Goal: Task Accomplishment & Management: Use online tool/utility

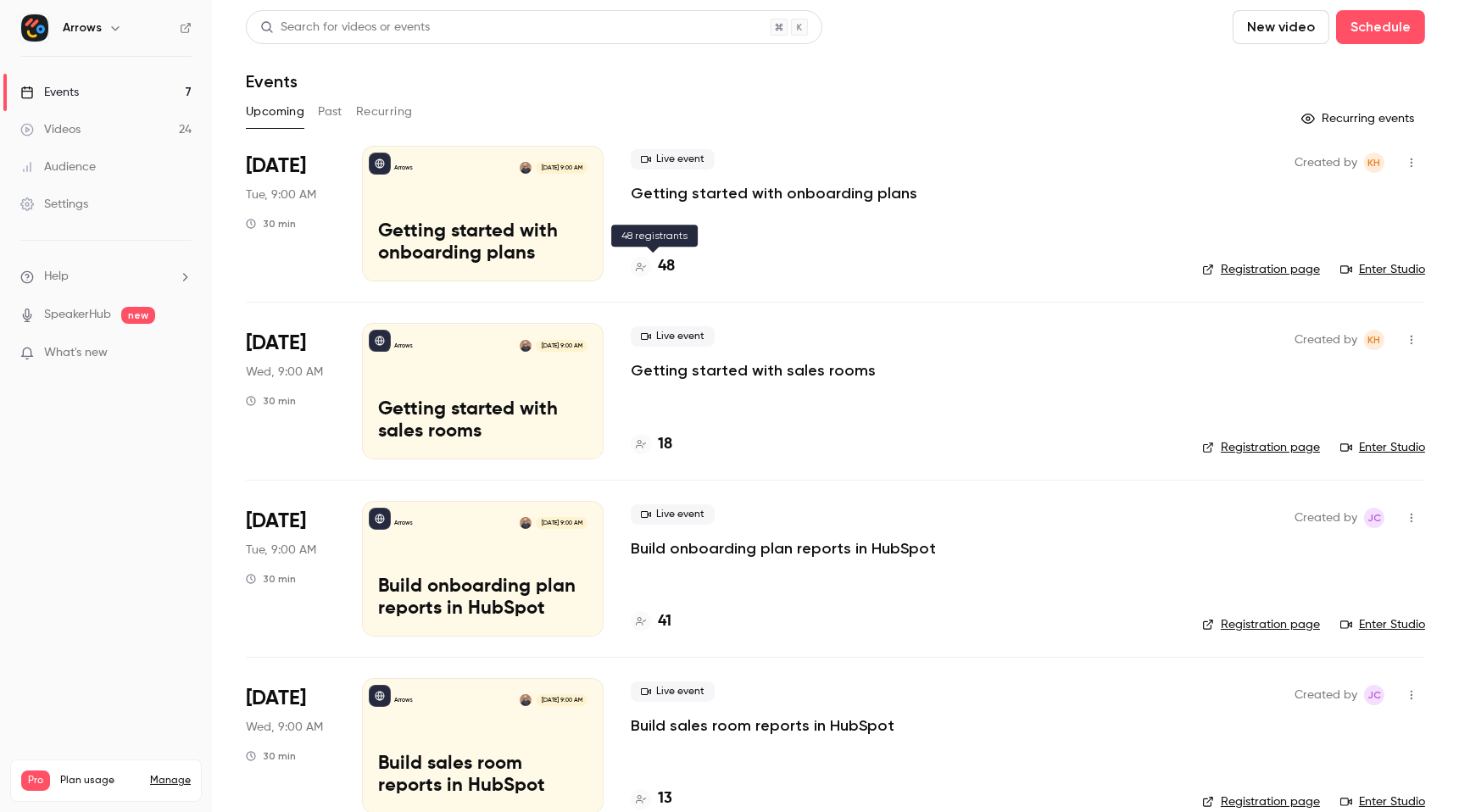
click at [665, 258] on h4 "48" at bounding box center [666, 266] width 17 height 22
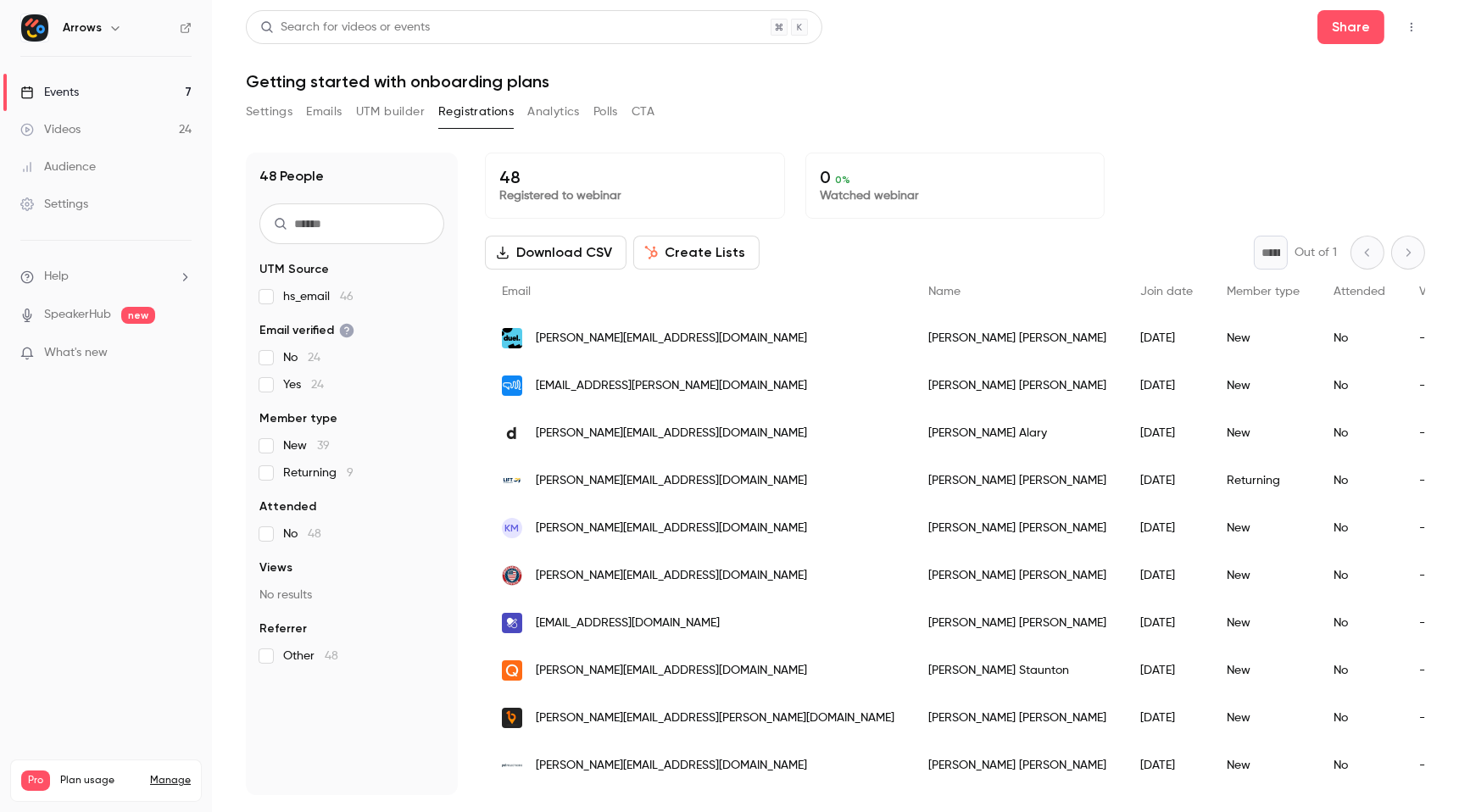
click at [710, 252] on button "Create Lists" at bounding box center [696, 252] width 127 height 34
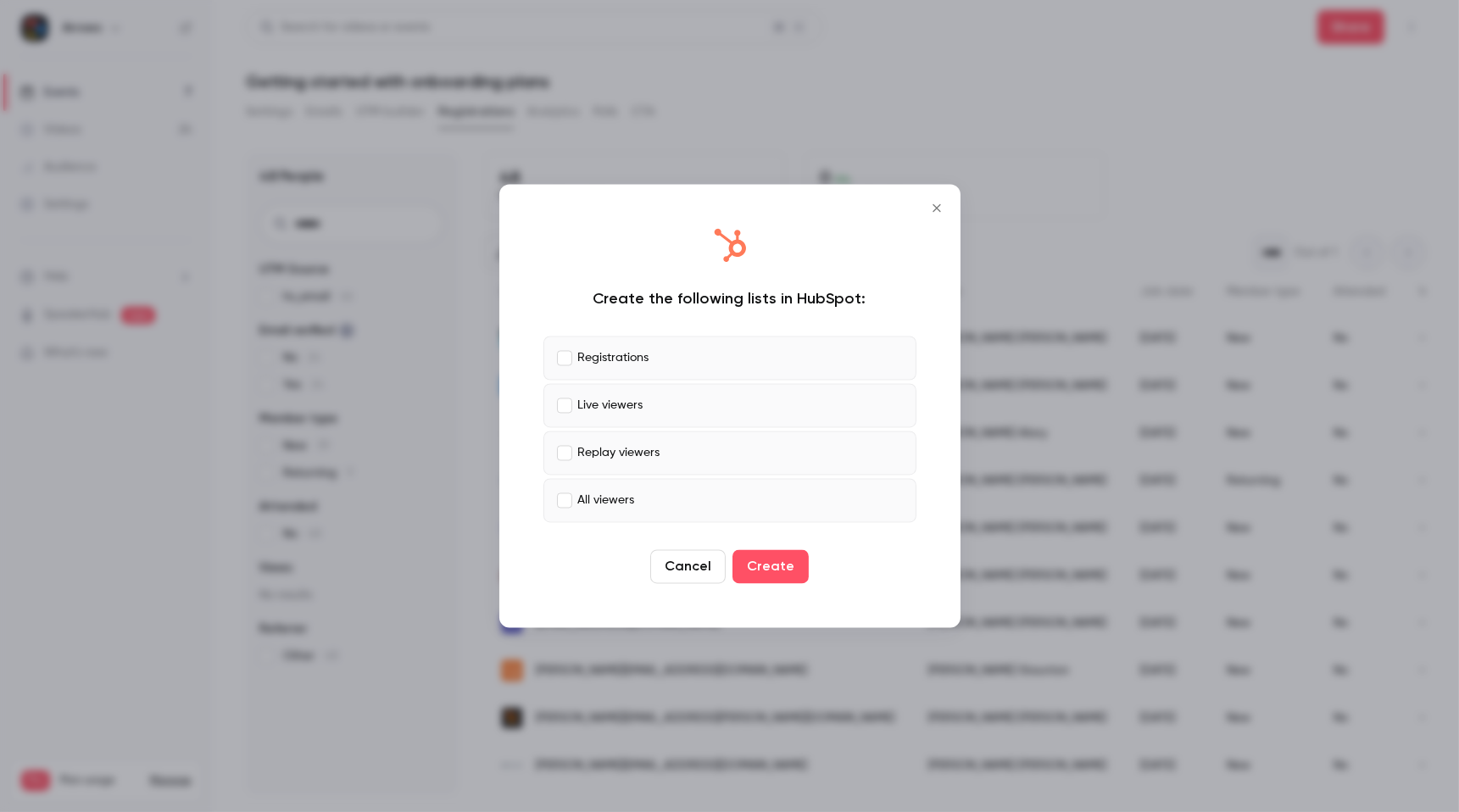
click at [592, 501] on p "All viewers" at bounding box center [607, 500] width 57 height 18
click at [593, 456] on p "Replay viewers" at bounding box center [619, 453] width 82 height 18
click at [607, 448] on p "Replay viewers" at bounding box center [619, 453] width 82 height 18
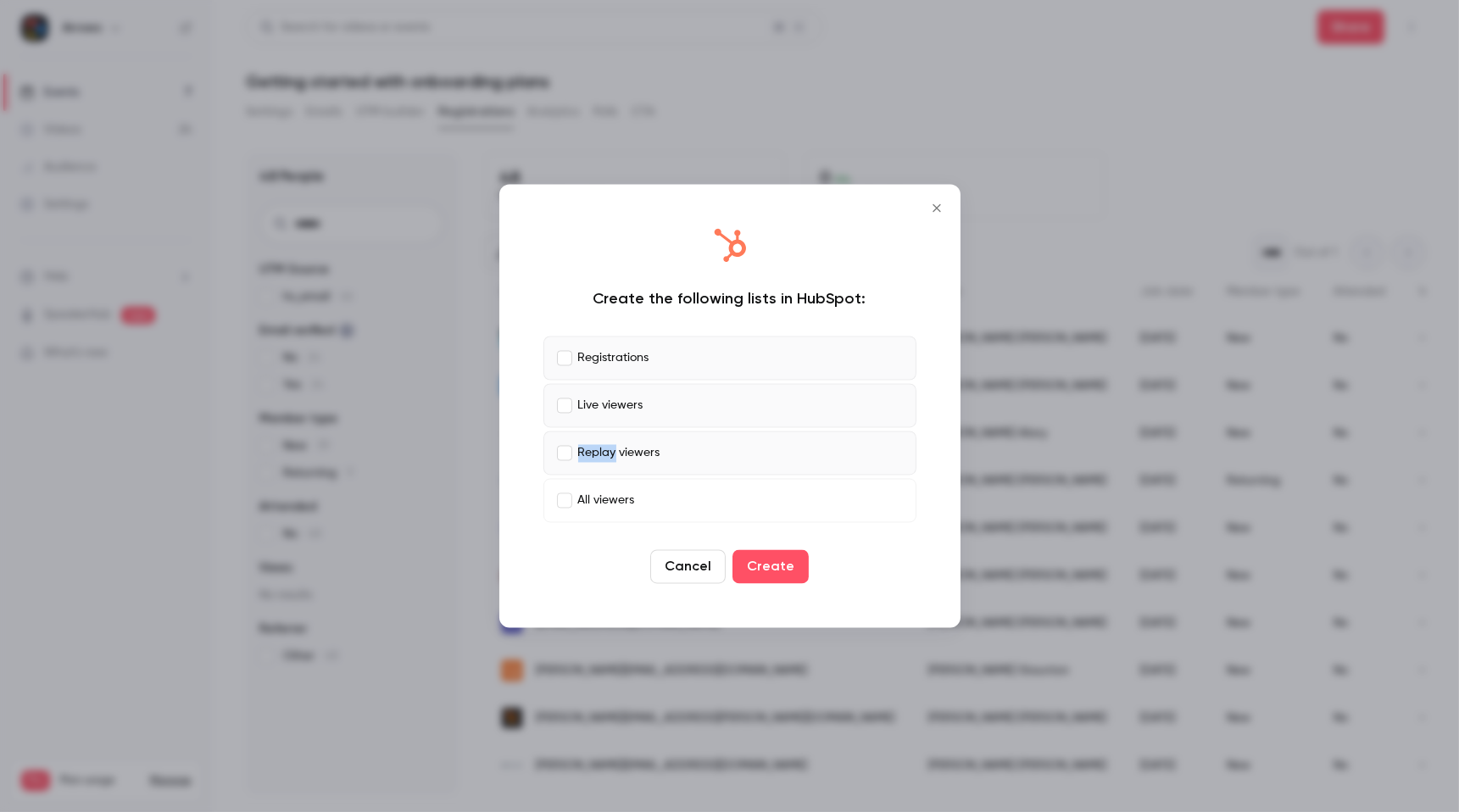
click at [607, 448] on p "Replay viewers" at bounding box center [619, 453] width 82 height 18
click at [616, 406] on p "Live viewers" at bounding box center [611, 406] width 65 height 18
click at [786, 579] on button "Create" at bounding box center [770, 566] width 76 height 34
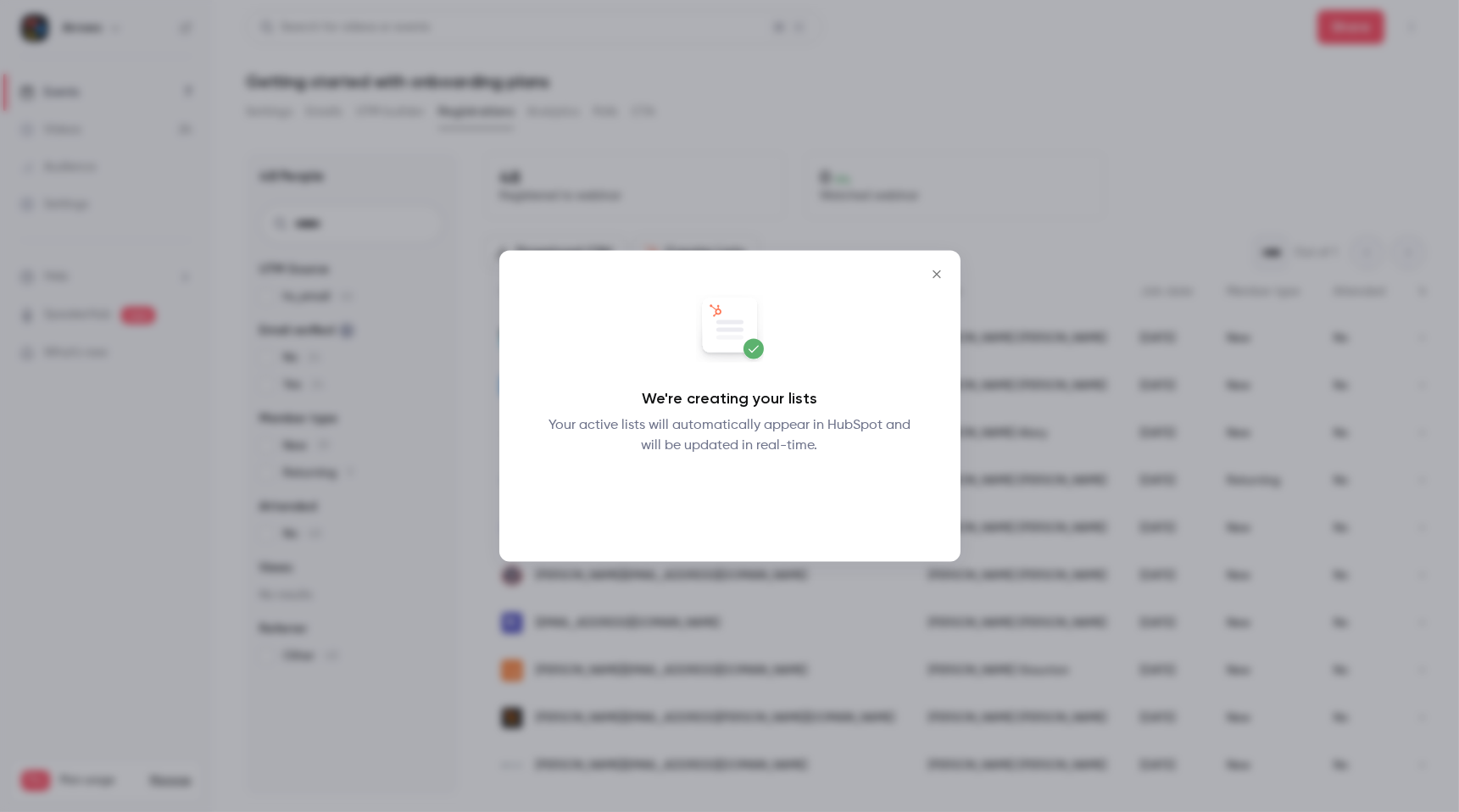
click at [730, 508] on button "Okay" at bounding box center [729, 500] width 61 height 34
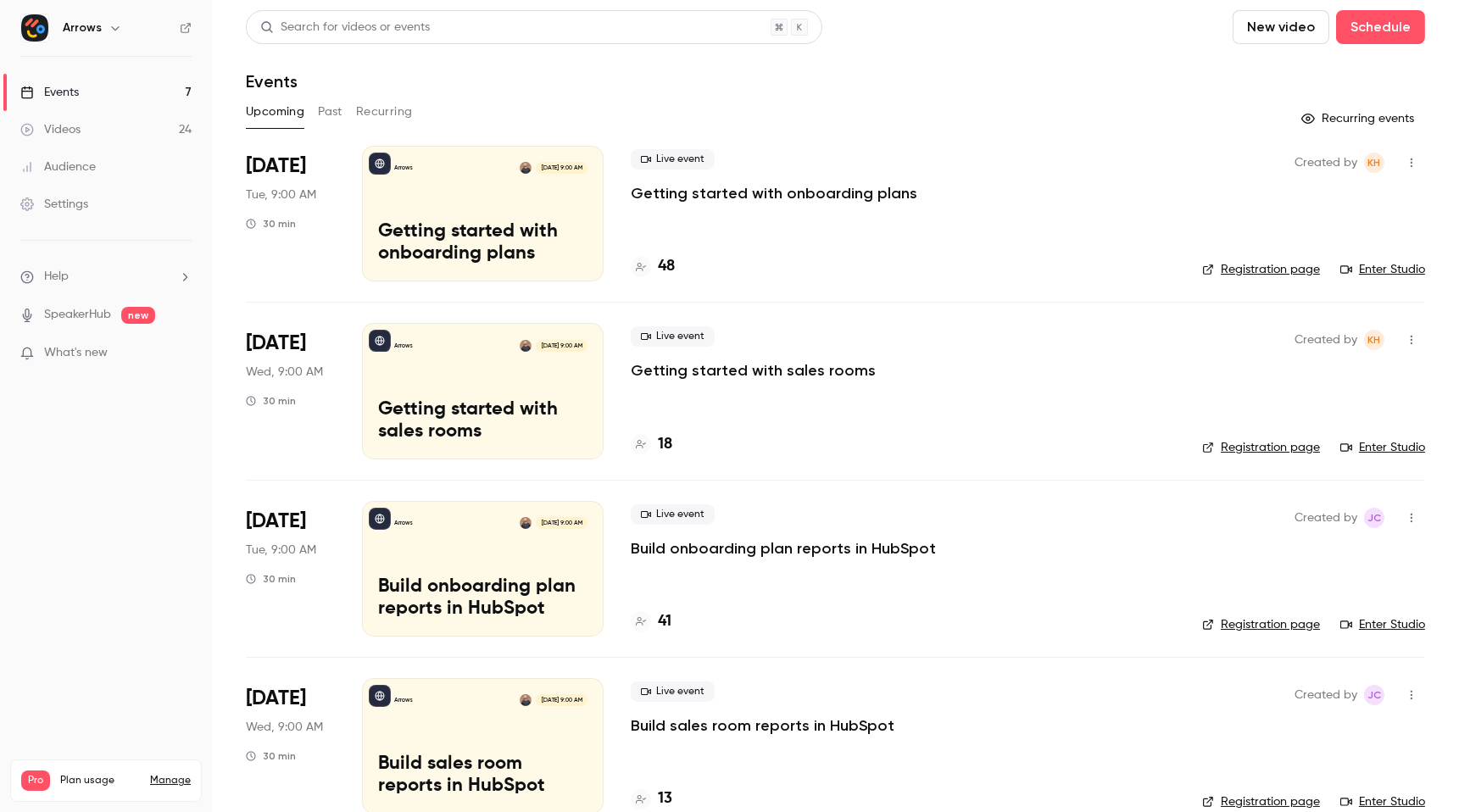
click at [749, 367] on p "Getting started with sales rooms" at bounding box center [753, 370] width 245 height 20
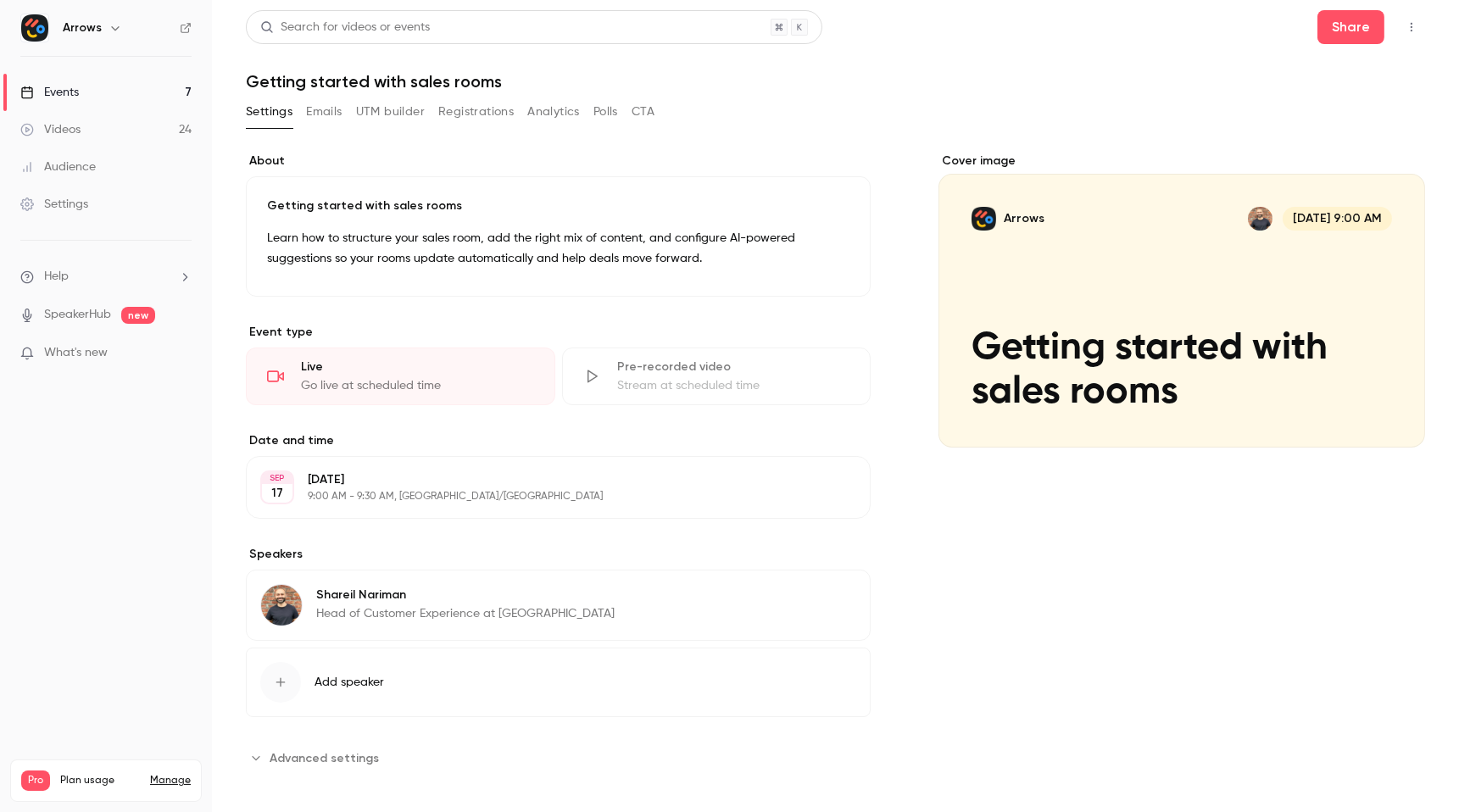
click at [488, 101] on button "Registrations" at bounding box center [476, 112] width 75 height 27
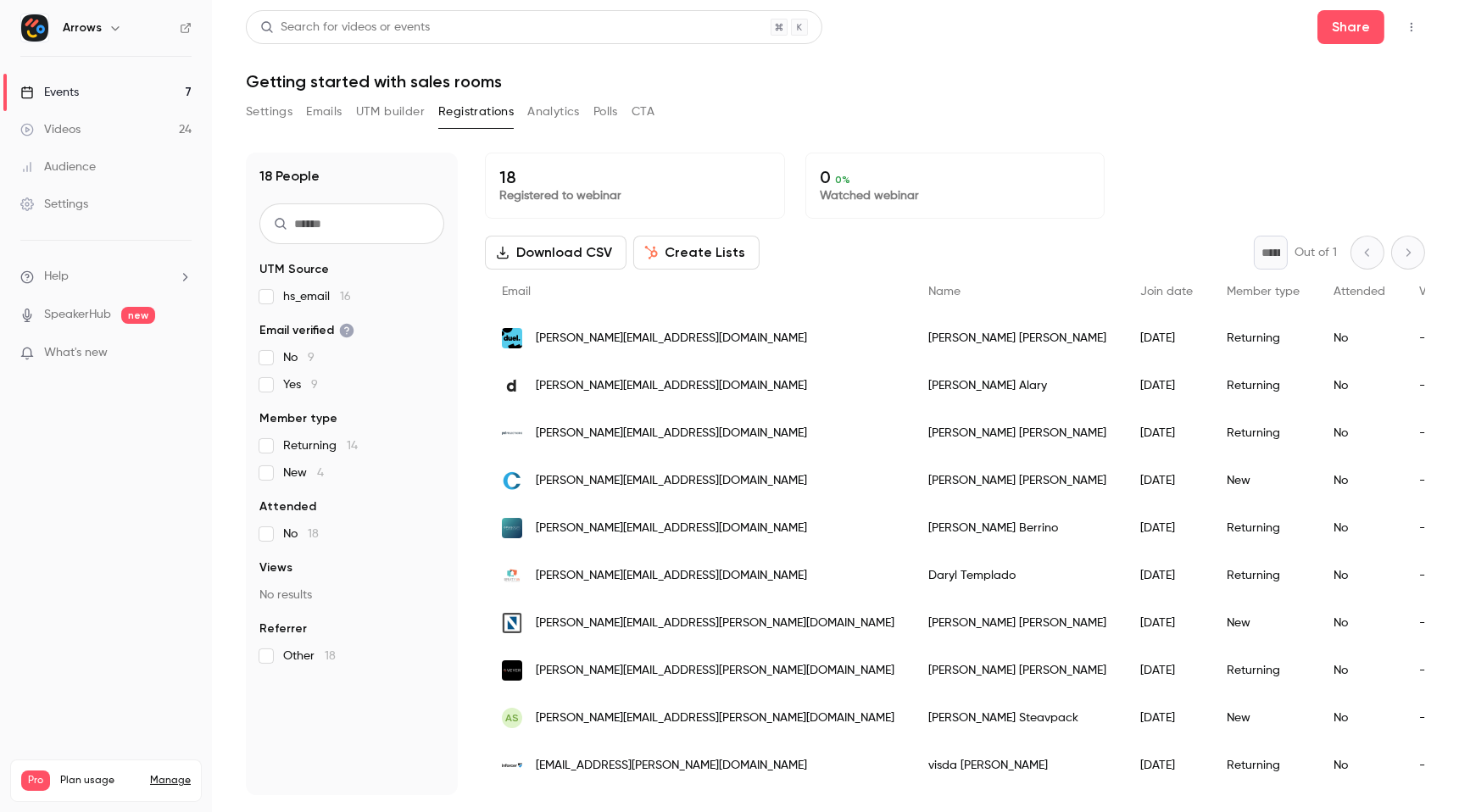
click at [705, 255] on button "Create Lists" at bounding box center [696, 252] width 127 height 34
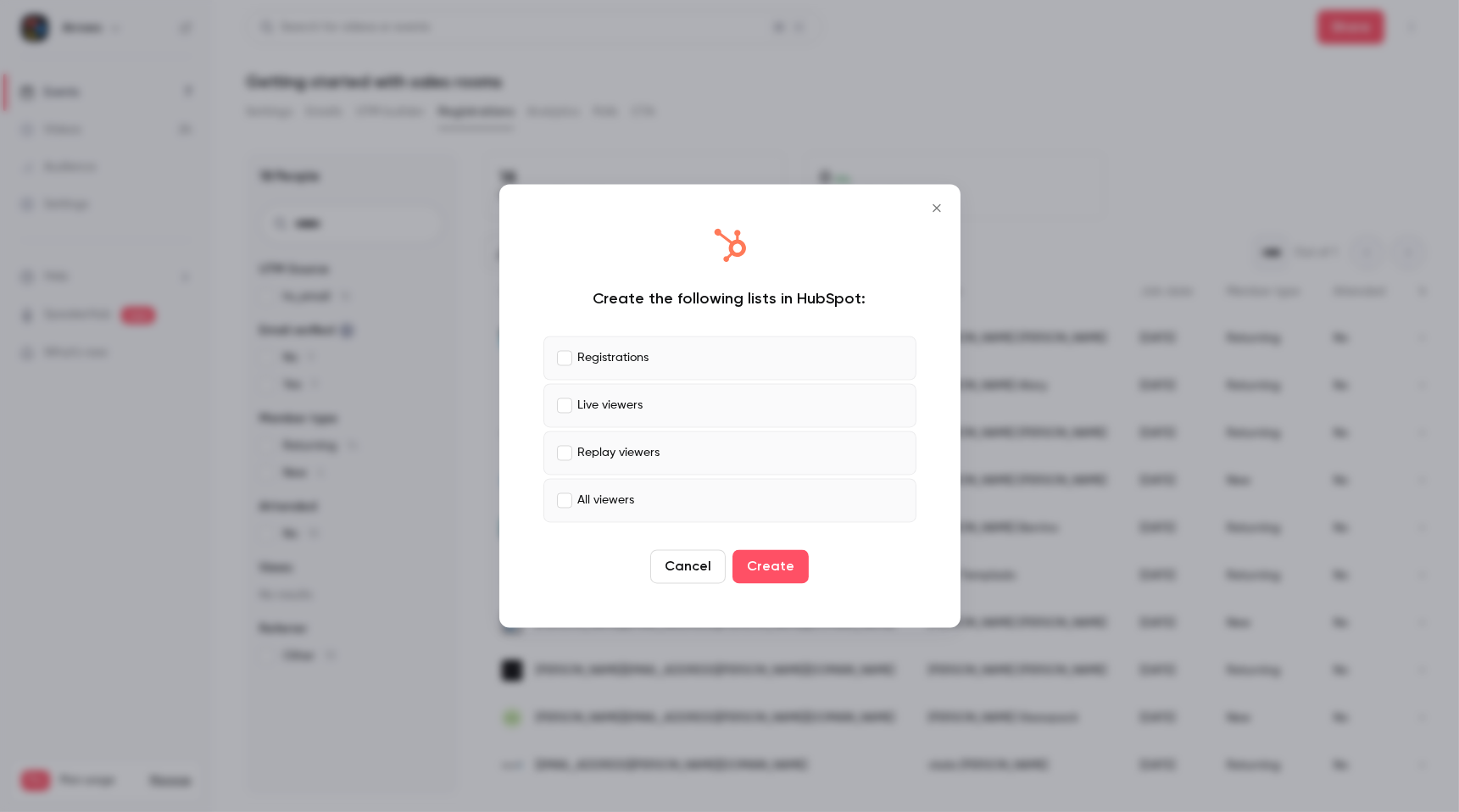
click at [621, 498] on p "All viewers" at bounding box center [607, 500] width 57 height 18
click at [649, 439] on label "Replay viewers" at bounding box center [730, 453] width 374 height 44
click at [647, 410] on label "Live viewers" at bounding box center [730, 406] width 374 height 44
click at [769, 575] on button "Create" at bounding box center [770, 566] width 76 height 34
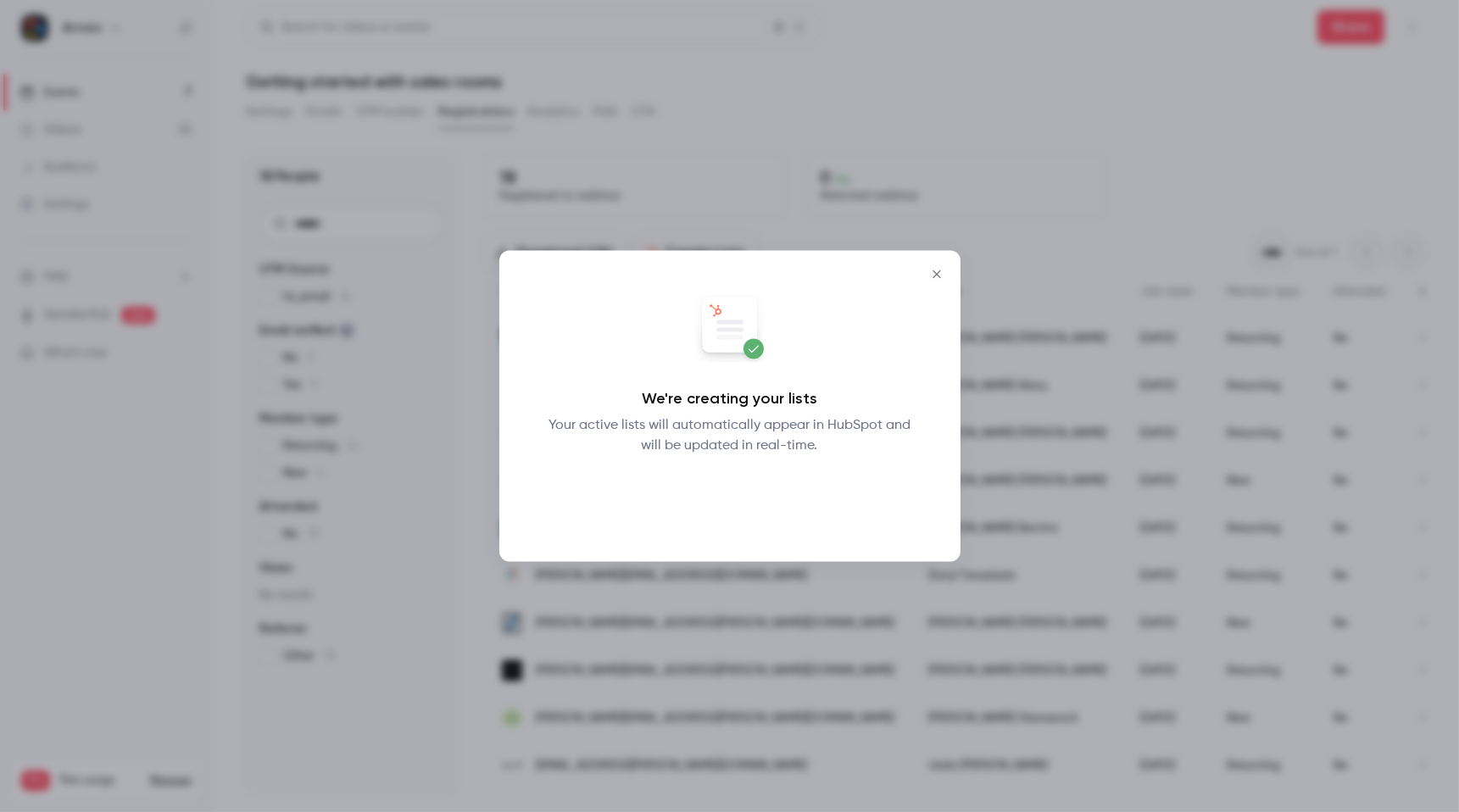
click at [735, 502] on button "Okay" at bounding box center [729, 500] width 61 height 34
